Goal: Information Seeking & Learning: Check status

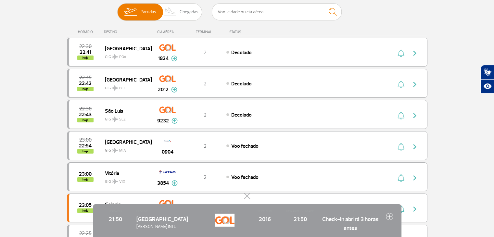
click at [246, 195] on button at bounding box center [247, 196] width 6 height 6
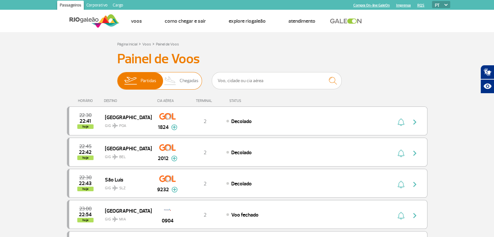
click at [148, 81] on span "Partidas" at bounding box center [149, 80] width 16 height 17
click at [117, 78] on input "Partidas Chegadas" at bounding box center [117, 78] width 0 height 0
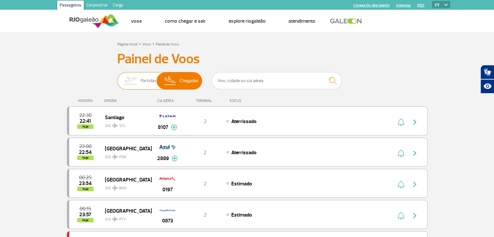
click at [139, 80] on img at bounding box center [130, 80] width 20 height 17
click at [117, 78] on input "Partidas Chegadas" at bounding box center [117, 78] width 0 height 0
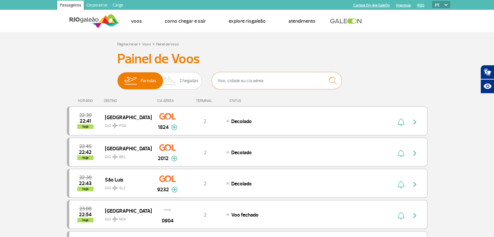
click at [245, 79] on input "text" at bounding box center [277, 80] width 130 height 17
click at [194, 75] on span "Chegadas" at bounding box center [189, 80] width 19 height 17
click at [117, 78] on input "Partidas Chegadas" at bounding box center [117, 78] width 0 height 0
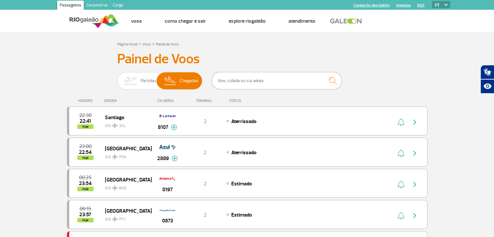
click at [235, 84] on input "text" at bounding box center [277, 80] width 130 height 17
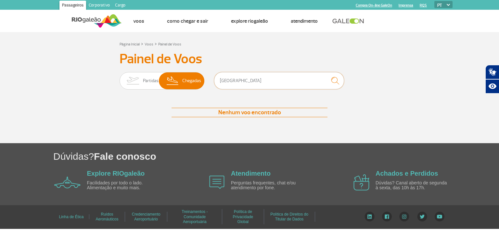
type input "[GEOGRAPHIC_DATA]"
